Goal: Transaction & Acquisition: Purchase product/service

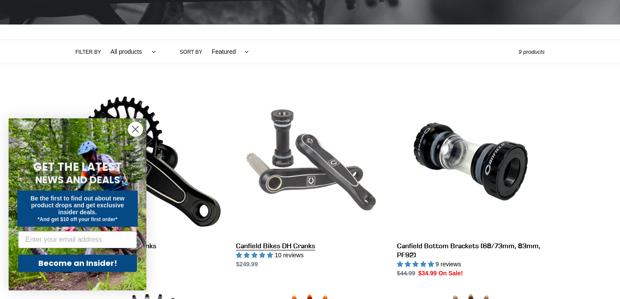
click at [303, 185] on link "Canfield Bikes DH Cranks" at bounding box center [310, 178] width 148 height 181
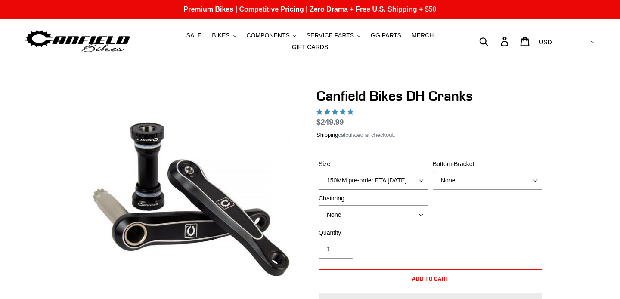
click at [387, 175] on select "150MM pre-order ETA 9/30/25 155MM pre-order ETA 9/30/25 160MM 165MM" at bounding box center [374, 180] width 110 height 19
click at [457, 177] on select "None BSA Threaded 83mm" at bounding box center [488, 180] width 110 height 19
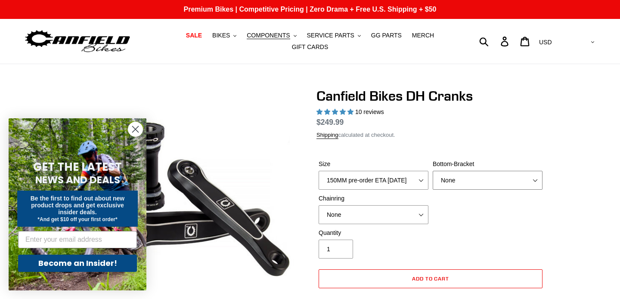
select select "highest-rating"
click at [471, 187] on select "None BSA Threaded 83mm" at bounding box center [488, 180] width 110 height 19
click at [382, 224] on select "None 34t Round" at bounding box center [374, 214] width 110 height 19
